Goal: Task Accomplishment & Management: Use online tool/utility

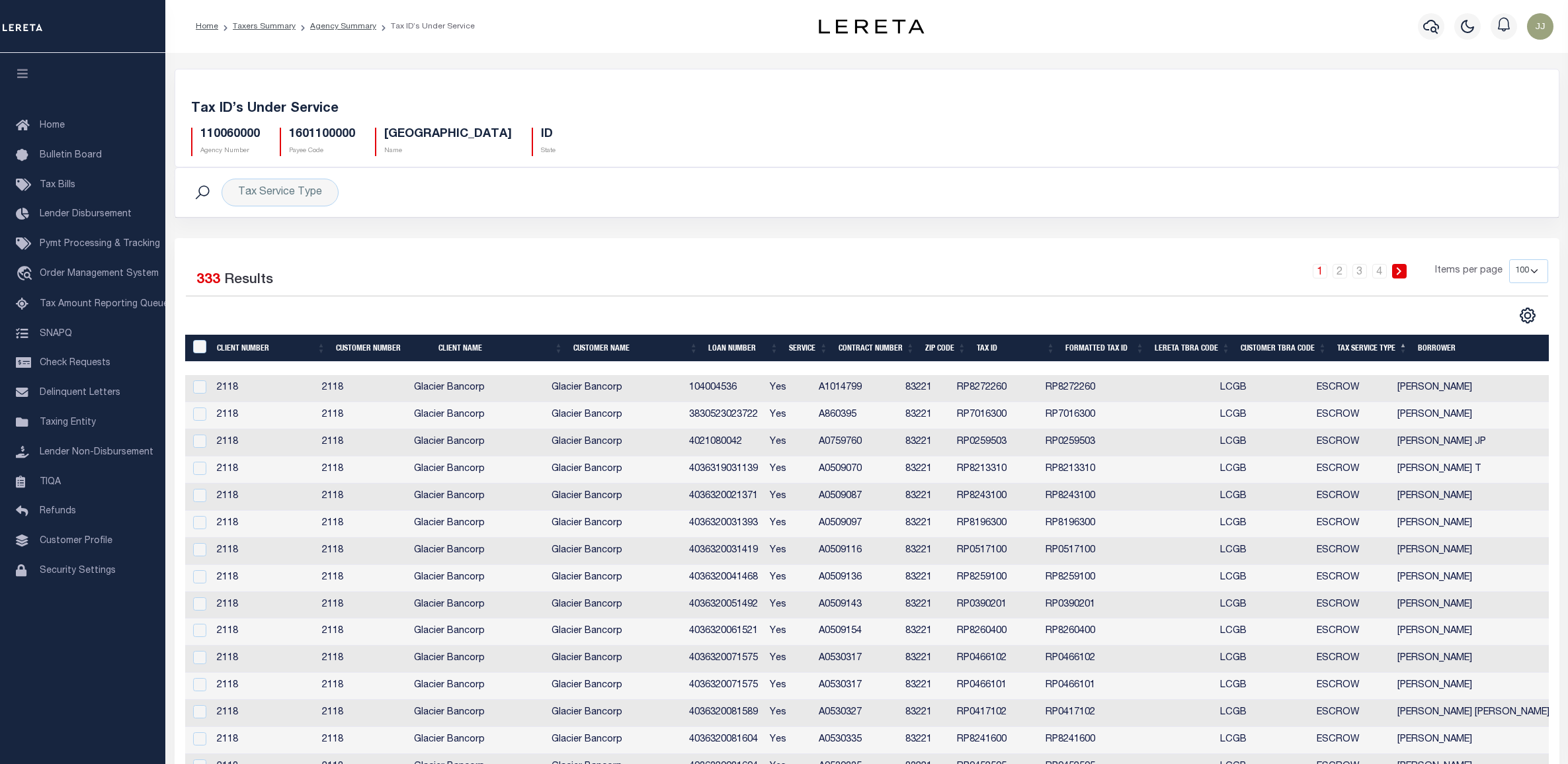
select select "100"
click at [321, 30] on link "Agency Summary" at bounding box center [343, 26] width 66 height 8
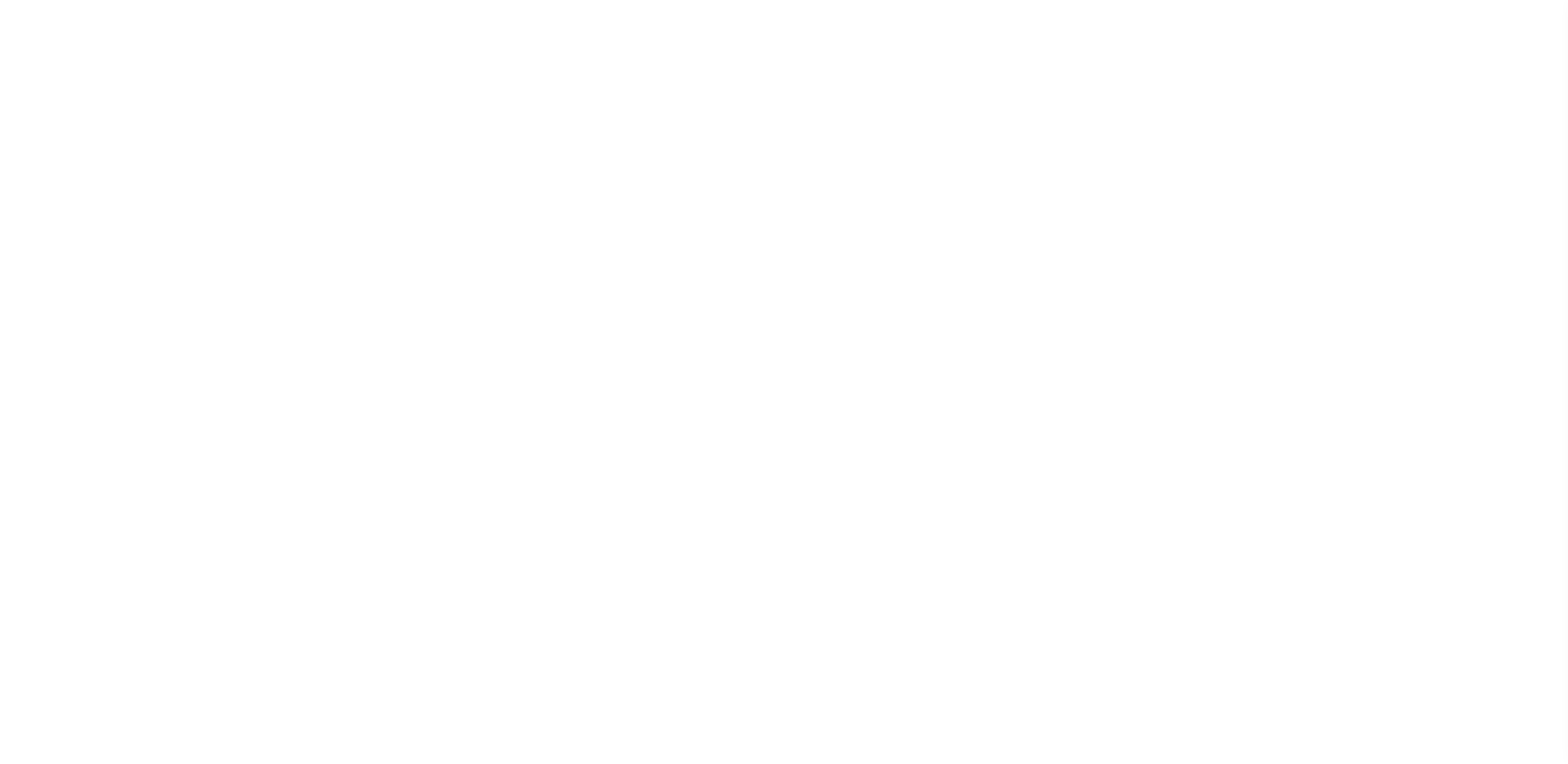
select select
checkbox input "false"
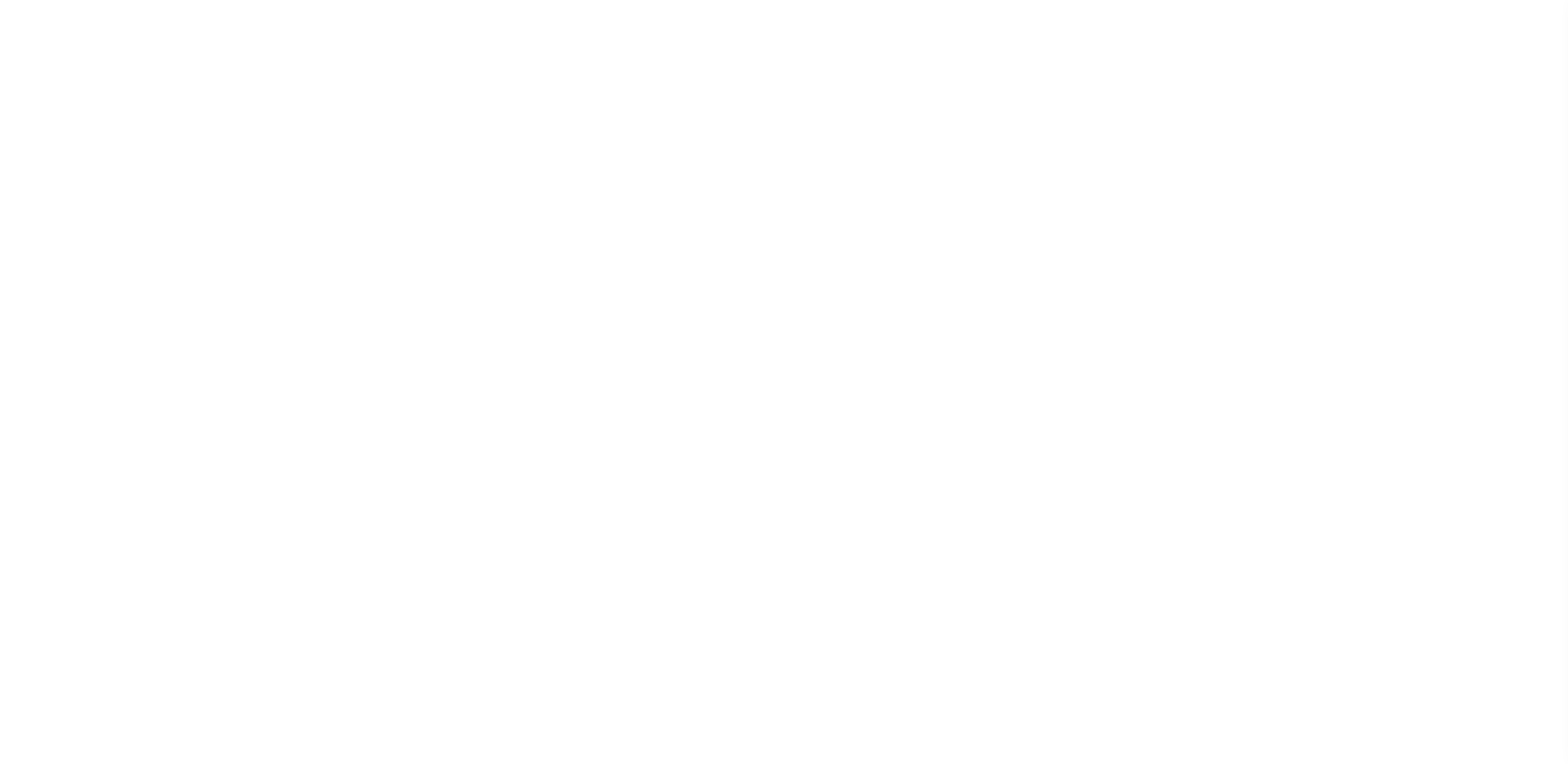
checkbox input "false"
type input "1601100000"
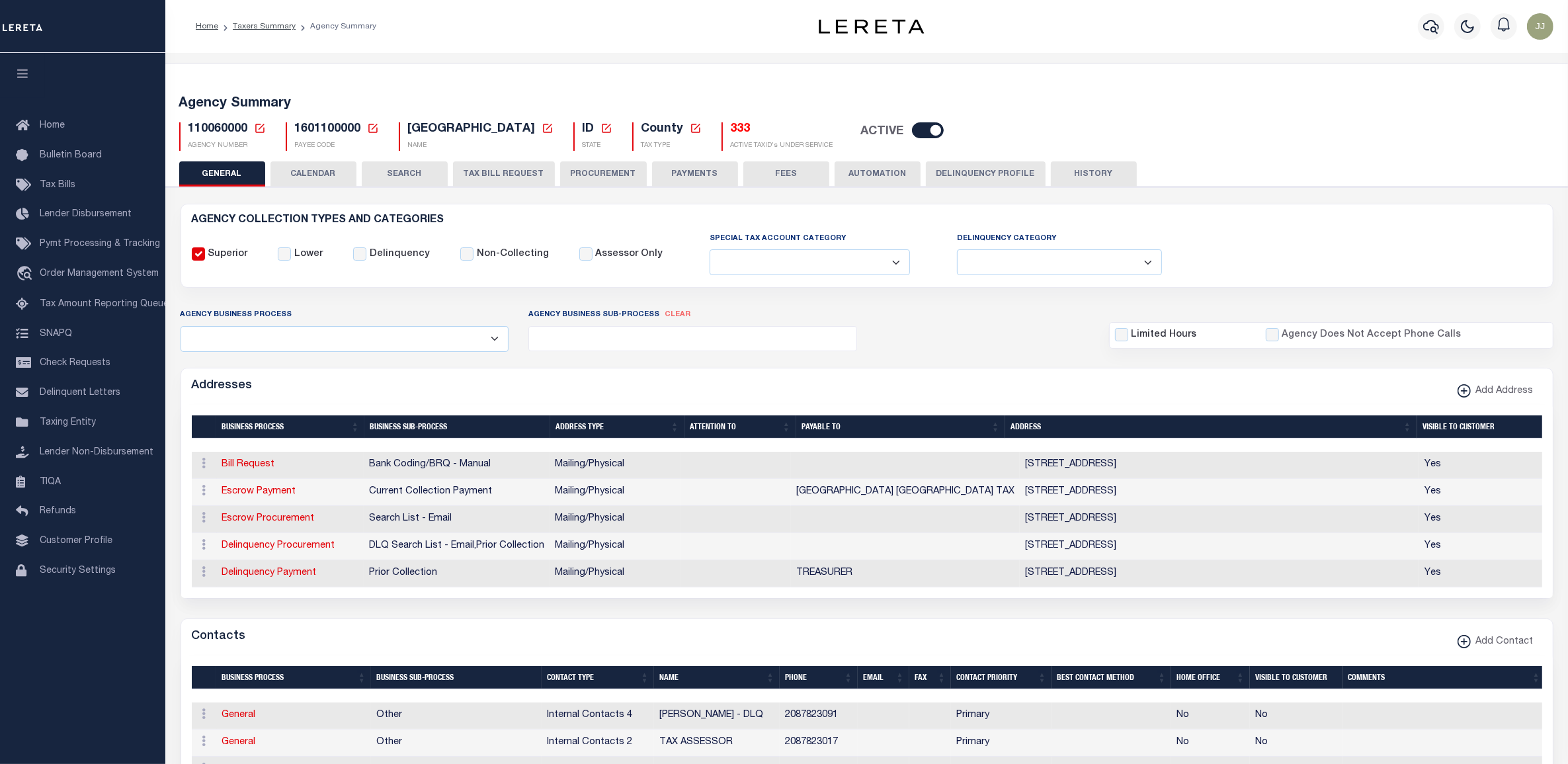
click at [259, 130] on icon at bounding box center [259, 128] width 12 height 12
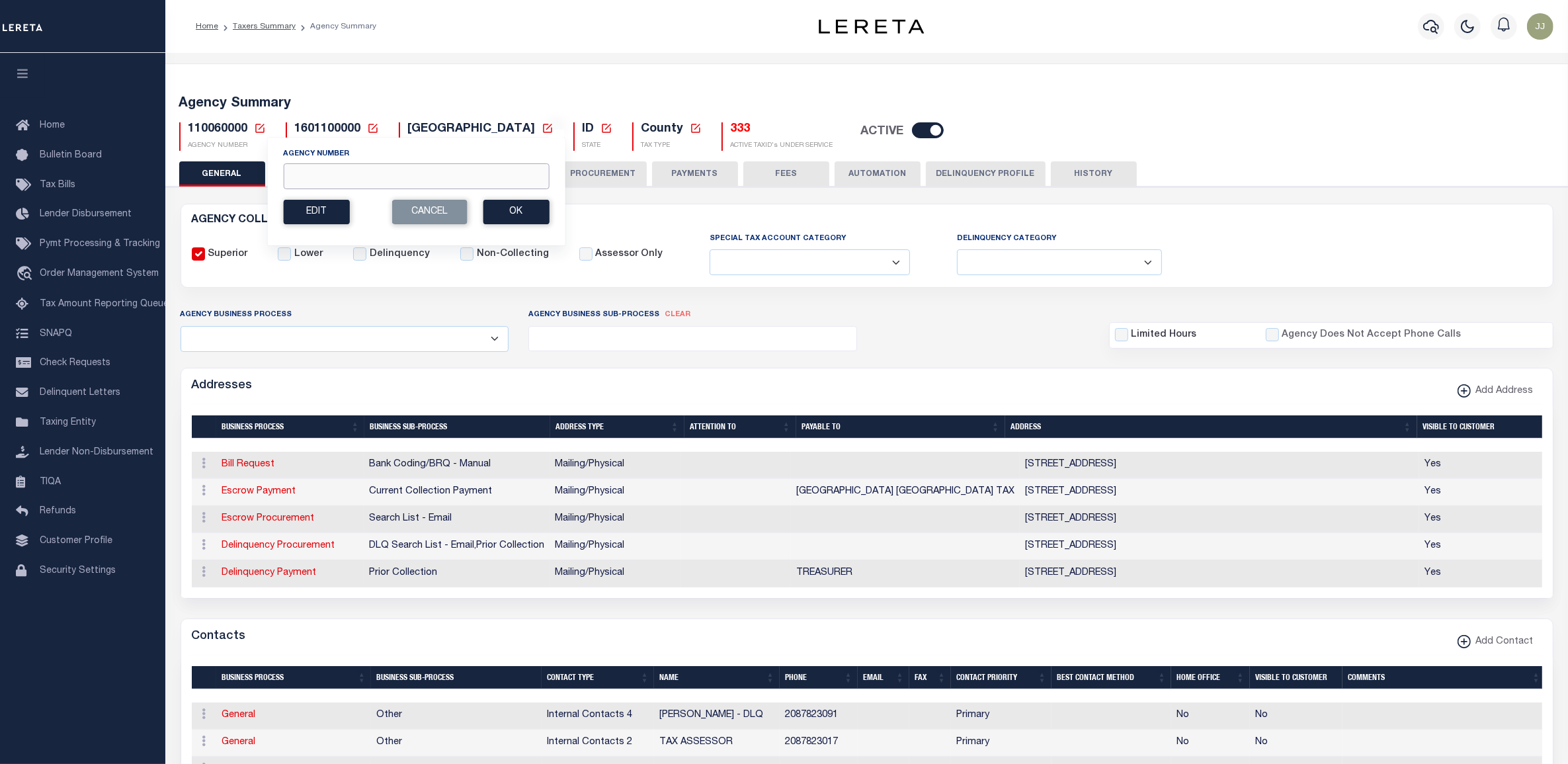
click at [359, 177] on input "Agency Number" at bounding box center [416, 176] width 266 height 26
type input "270020000"
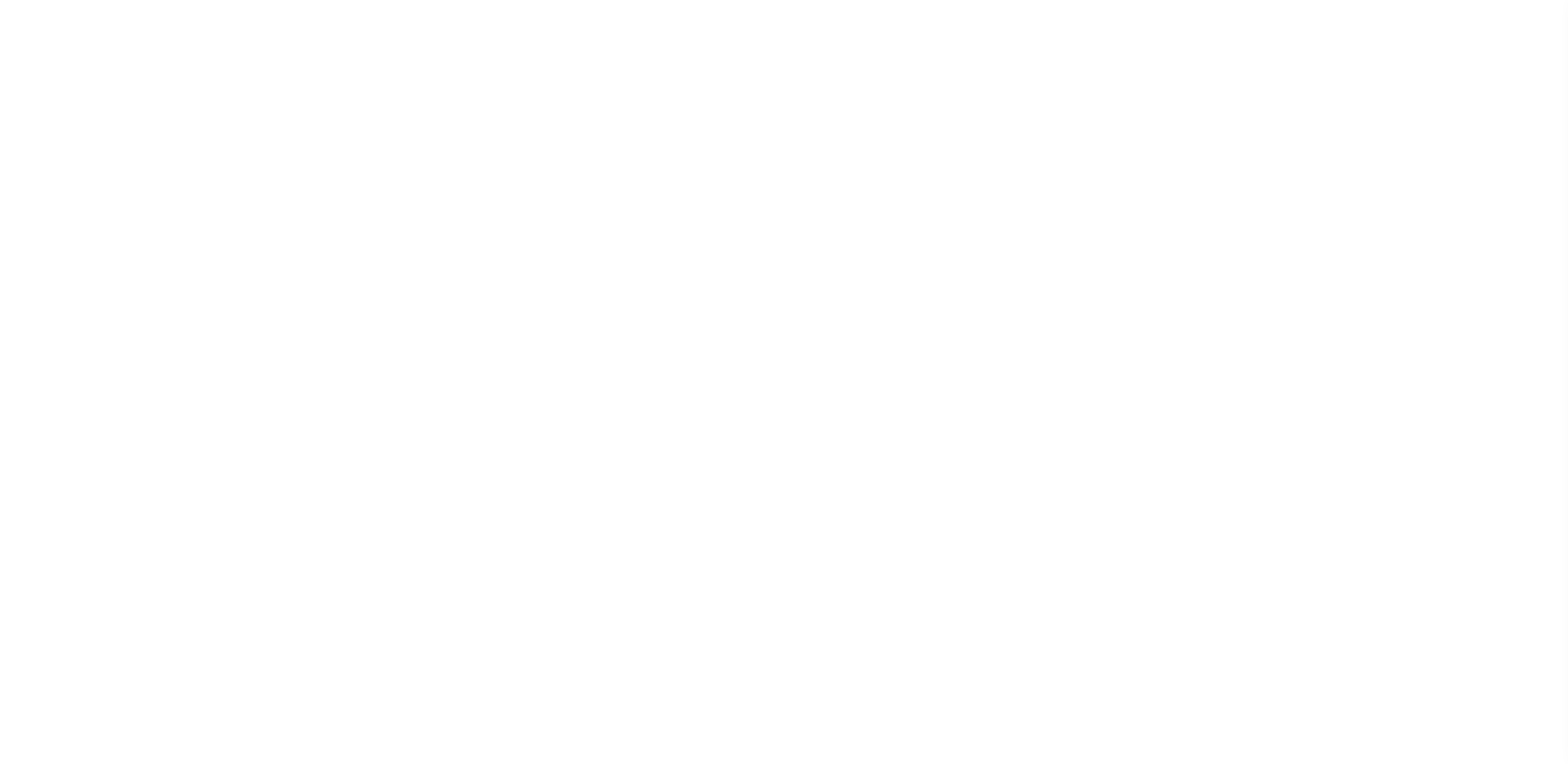
select select
checkbox input "false"
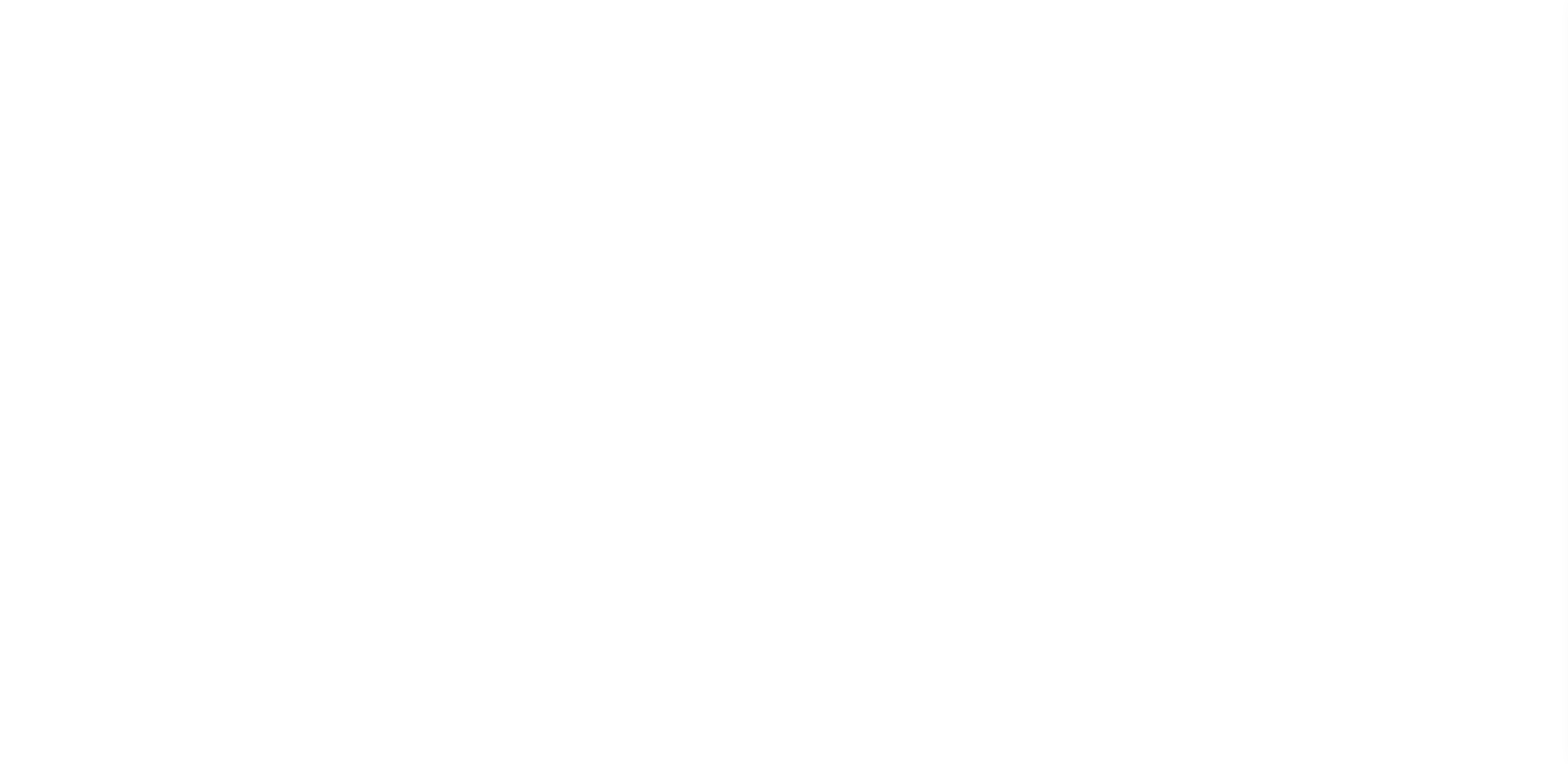
checkbox input "false"
type input "3200300000"
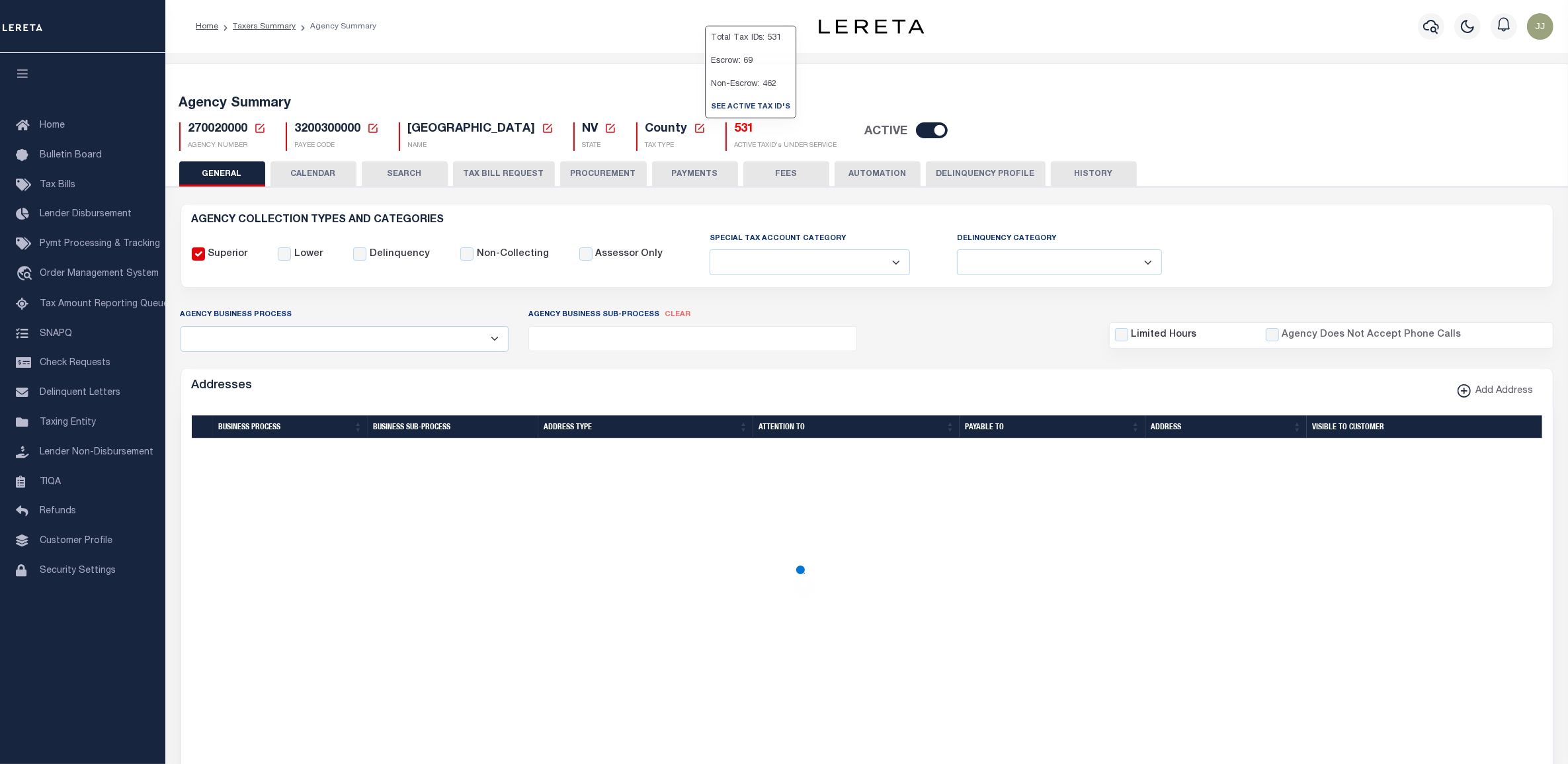
click at [735, 130] on h5 "531" at bounding box center [786, 130] width 103 height 14
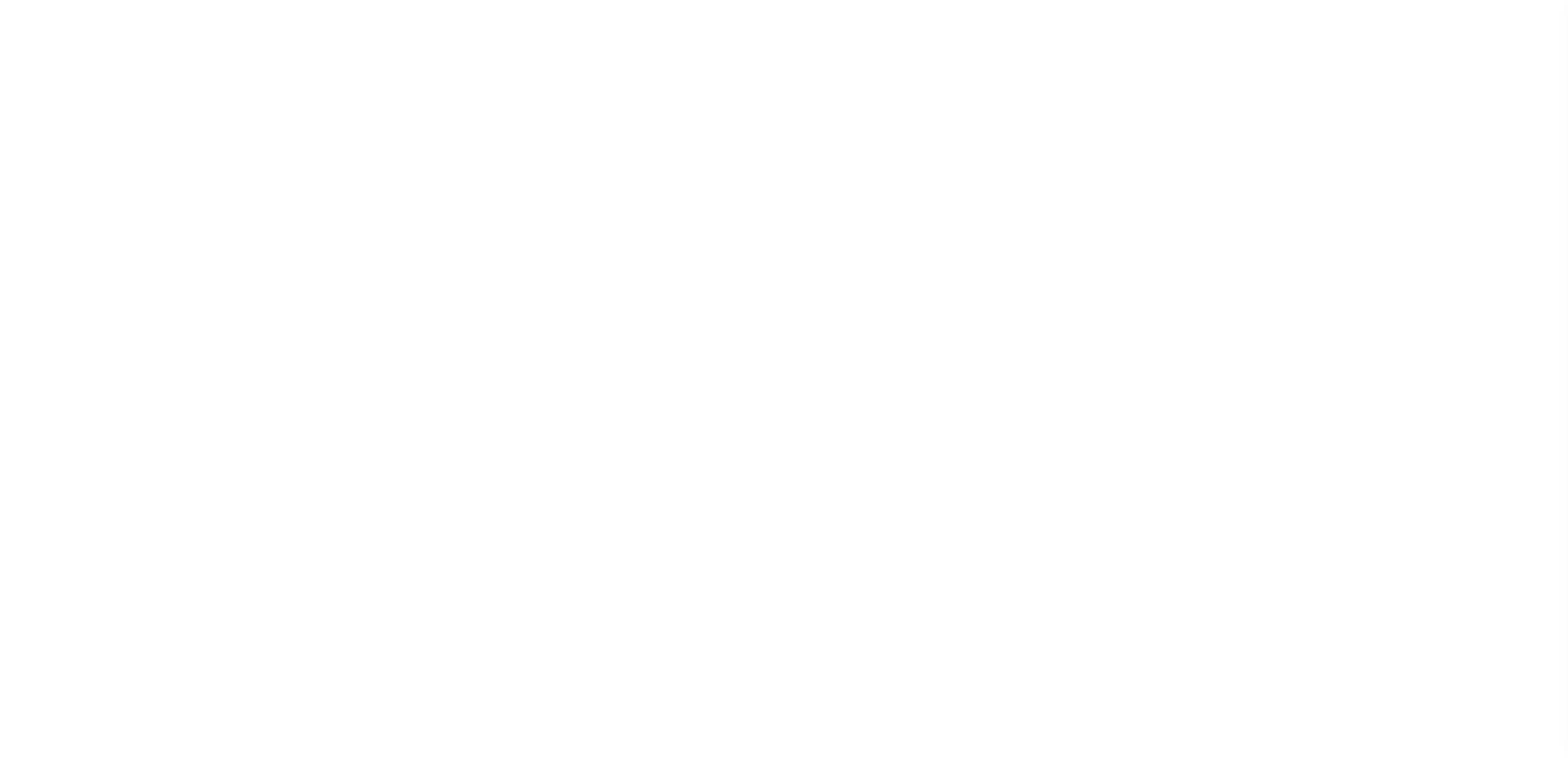
select select "100"
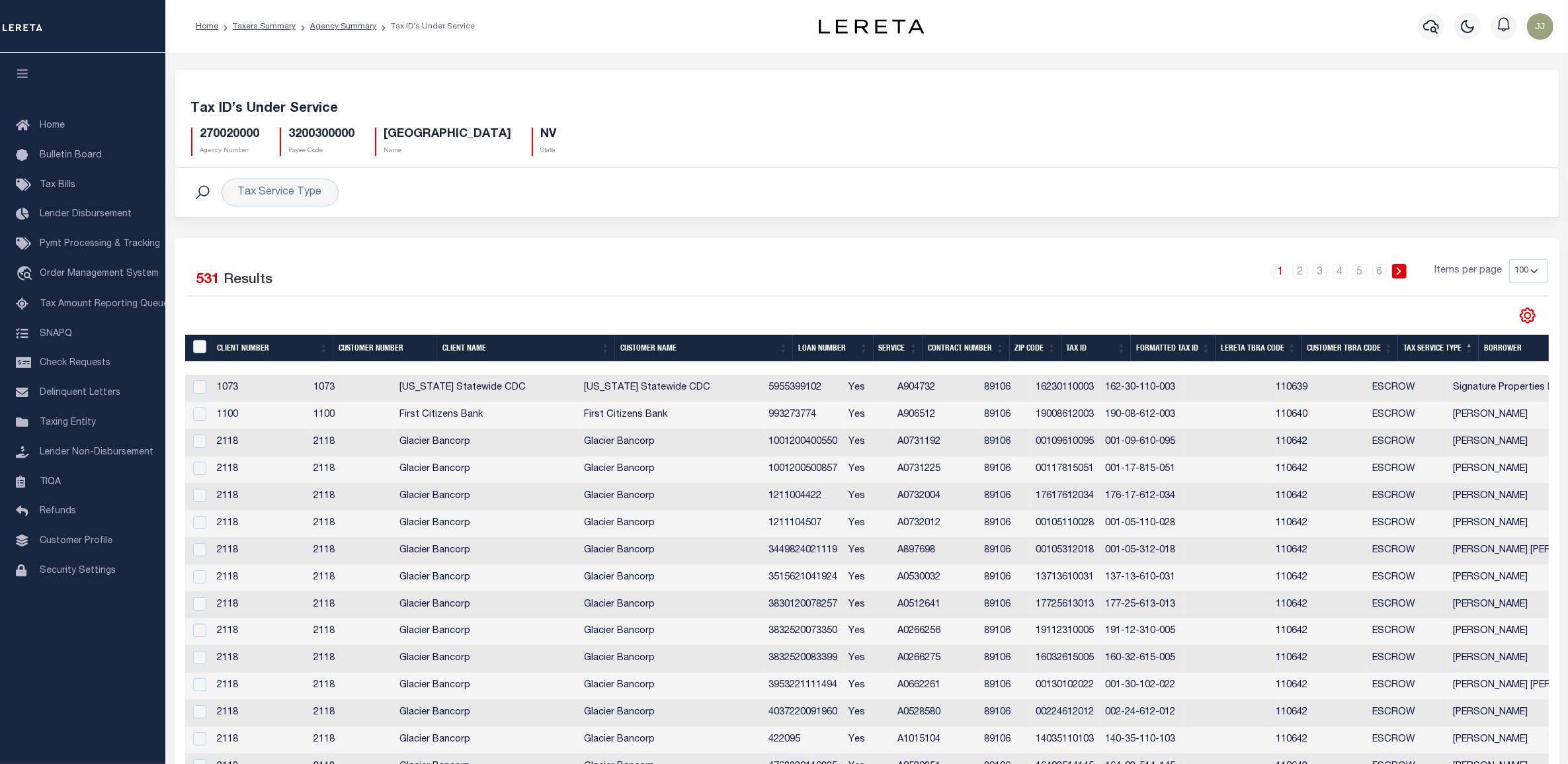
click at [1530, 317] on icon "" at bounding box center [1528, 316] width 17 height 17
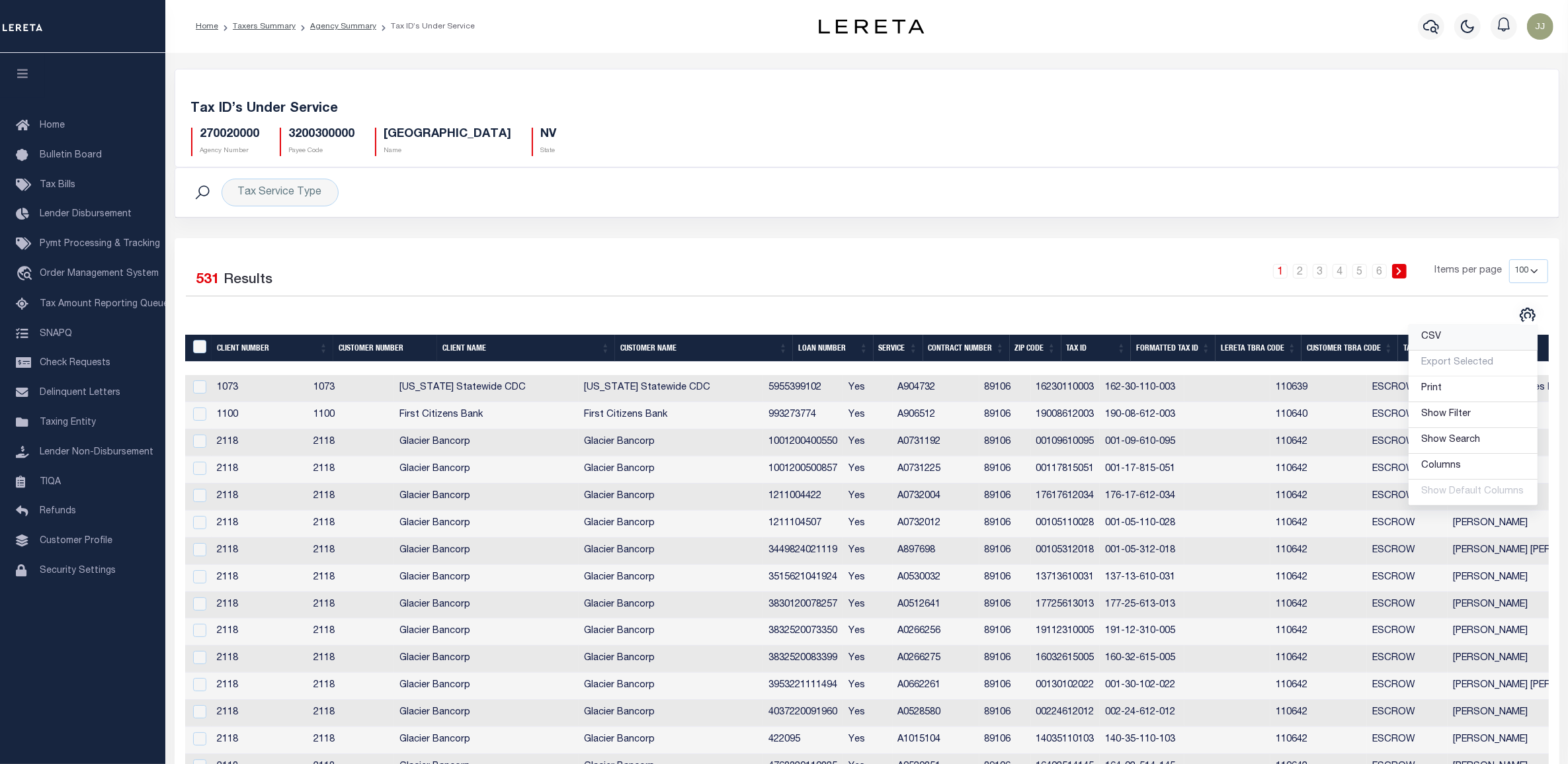
click at [1510, 342] on link "CSV" at bounding box center [1473, 338] width 129 height 26
